Goal: Information Seeking & Learning: Find specific fact

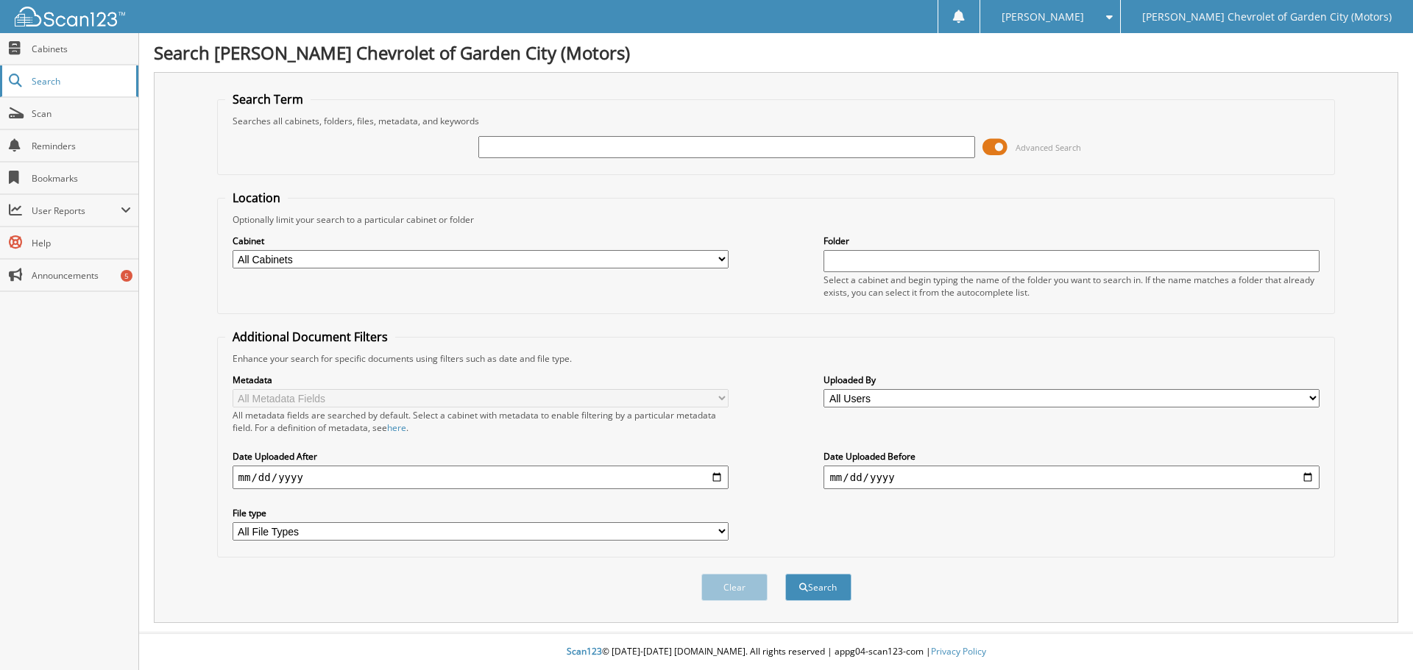
click at [63, 83] on span "Search" at bounding box center [80, 81] width 97 height 13
click at [494, 143] on input "text" at bounding box center [726, 147] width 496 height 22
type input "66862"
click at [785, 574] on button "Search" at bounding box center [818, 587] width 66 height 27
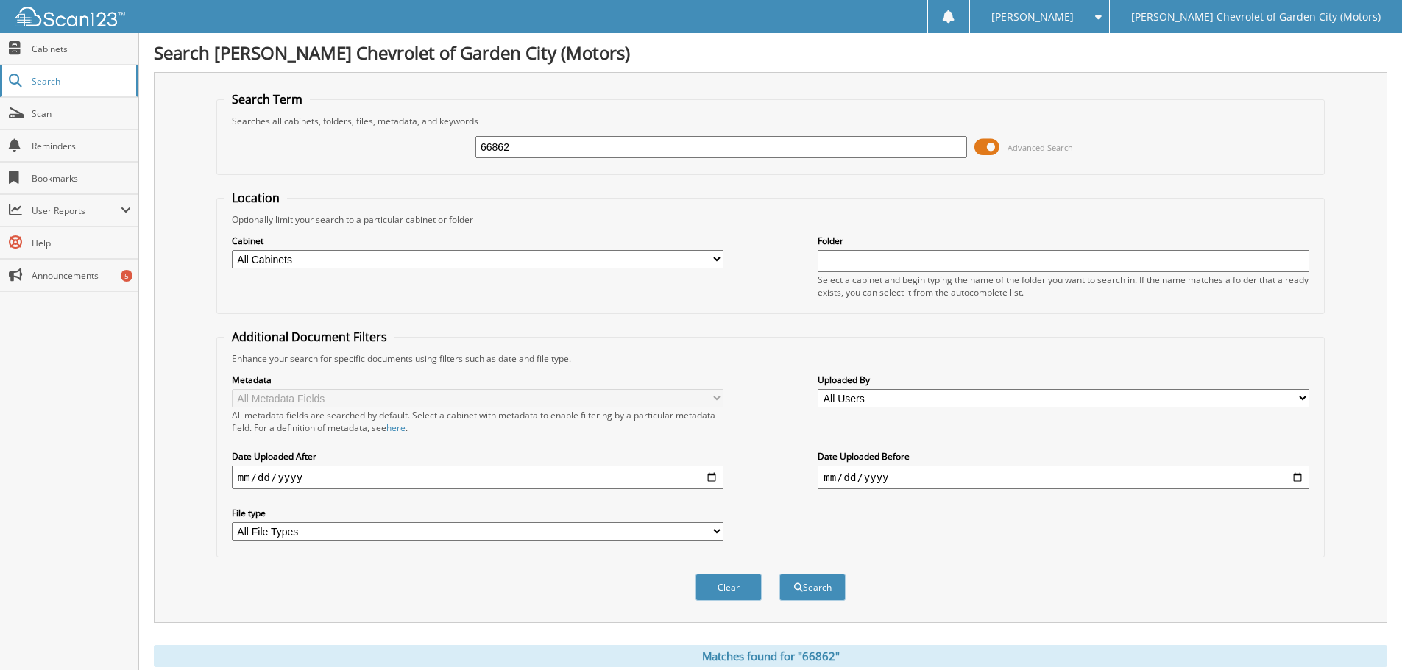
click at [56, 78] on span "Search" at bounding box center [80, 81] width 97 height 13
click at [65, 110] on span "Scan" at bounding box center [81, 113] width 99 height 13
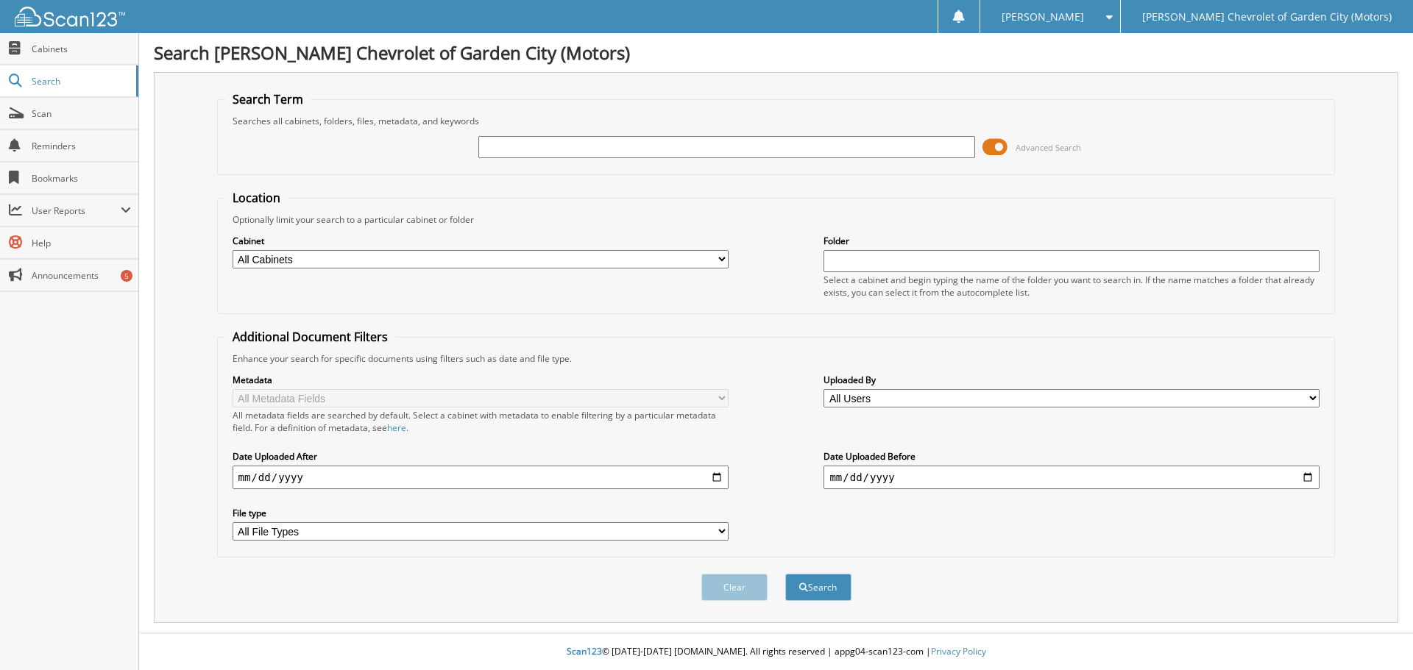
click at [499, 146] on input "text" at bounding box center [726, 147] width 496 height 22
type input "67025"
click at [785, 574] on button "Search" at bounding box center [818, 587] width 66 height 27
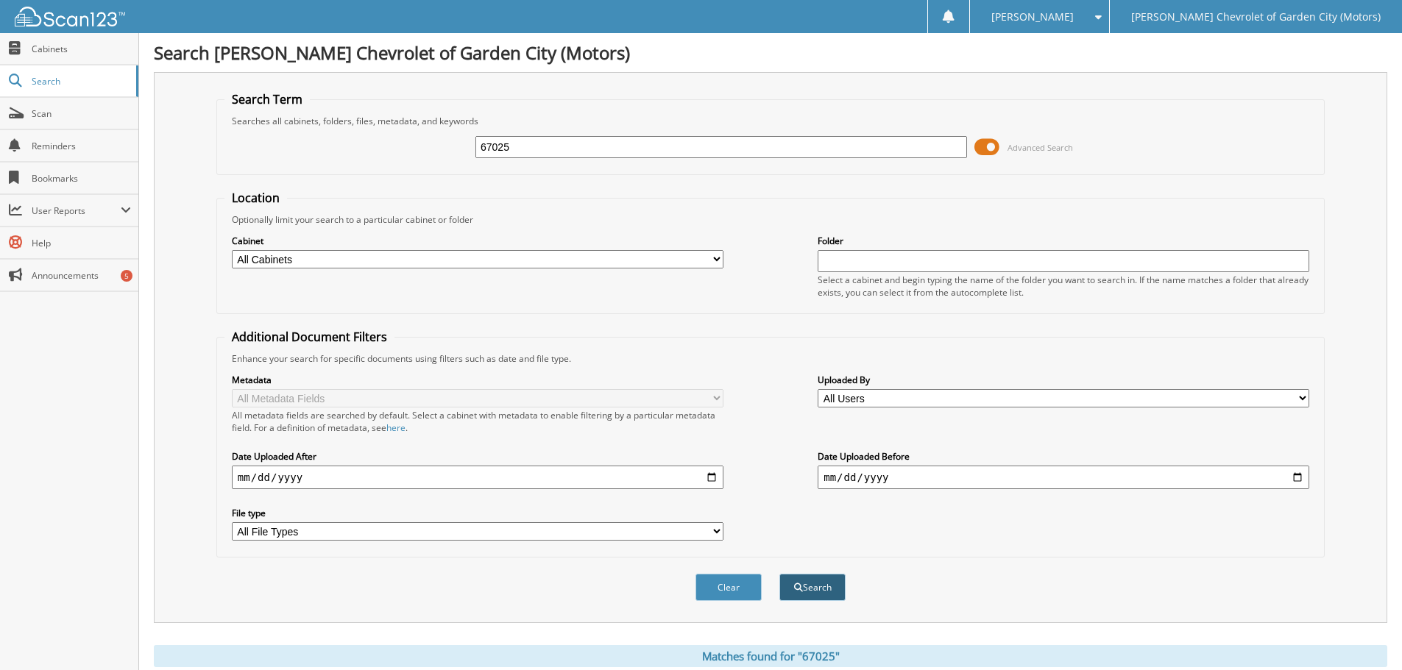
click at [805, 593] on button "Search" at bounding box center [812, 587] width 66 height 27
drag, startPoint x: 529, startPoint y: 152, endPoint x: 464, endPoint y: 143, distance: 65.5
click at [464, 143] on div "67025 Advanced Search" at bounding box center [770, 147] width 1092 height 40
type input "65631"
click at [779, 574] on button "Search" at bounding box center [812, 587] width 66 height 27
